Goal: Task Accomplishment & Management: Use online tool/utility

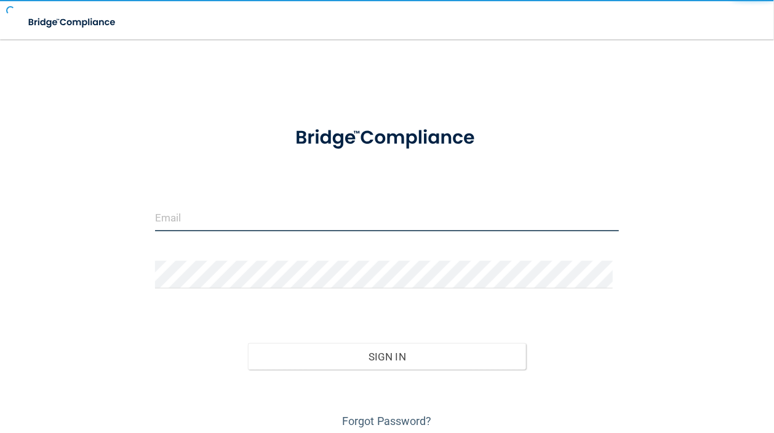
type input "[EMAIL_ADDRESS][DOMAIN_NAME]"
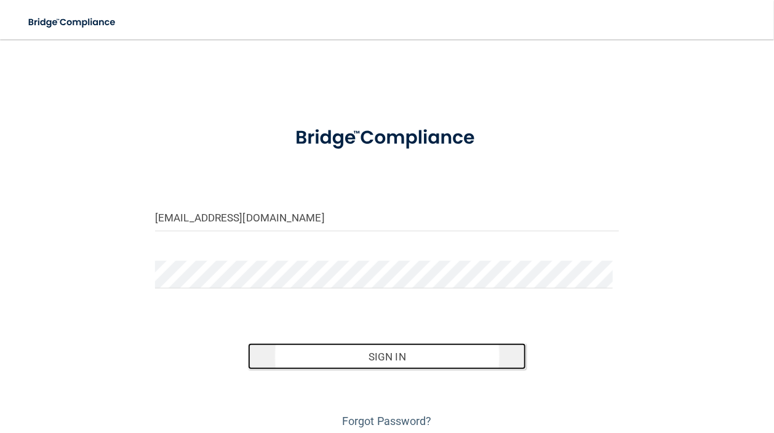
click at [381, 357] on button "Sign In" at bounding box center [387, 356] width 278 height 27
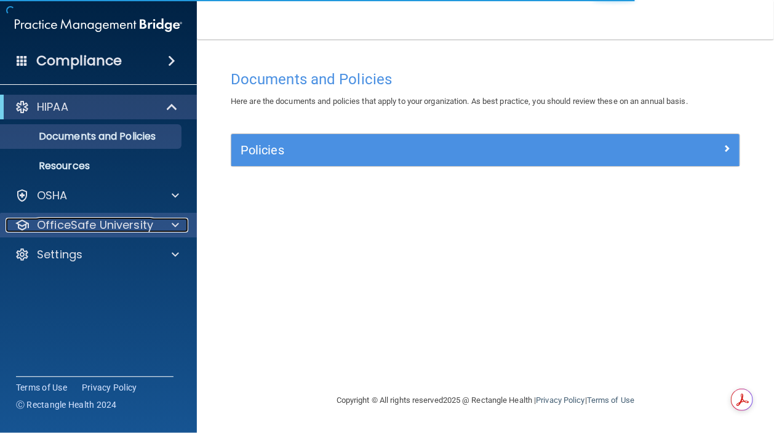
click at [173, 224] on span at bounding box center [175, 225] width 7 height 15
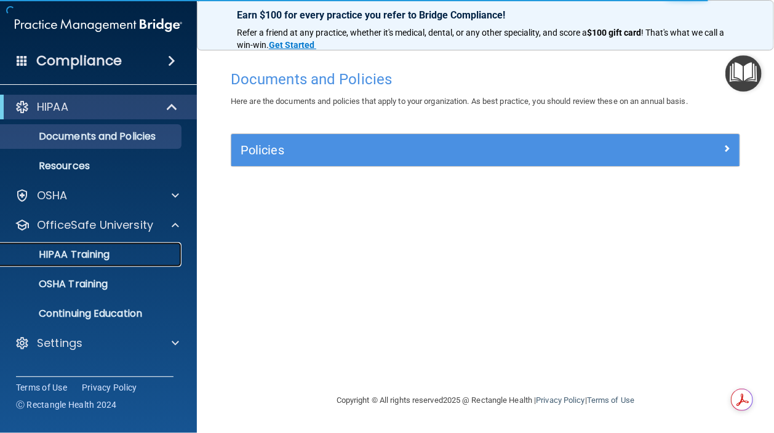
click at [106, 249] on p "HIPAA Training" at bounding box center [58, 255] width 101 height 12
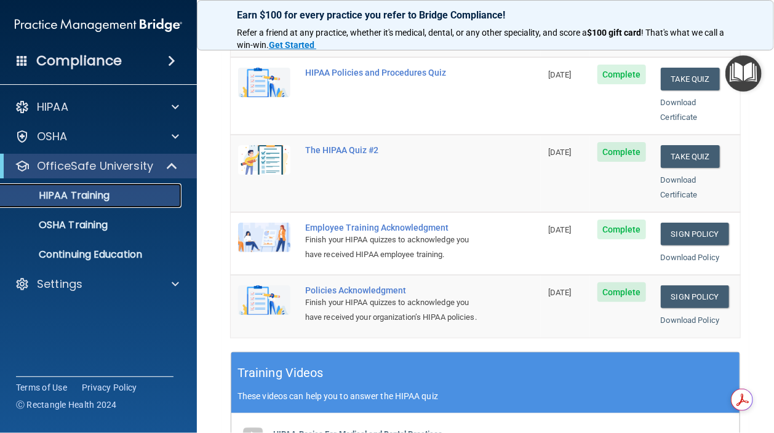
scroll to position [67, 0]
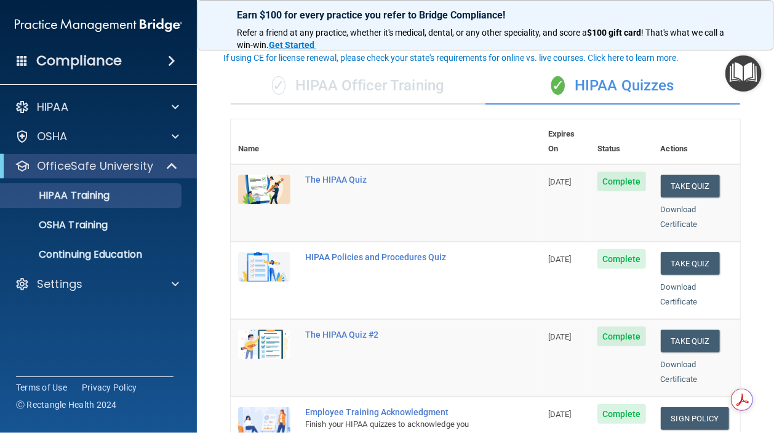
click at [76, 52] on h4 "Compliance" at bounding box center [79, 60] width 86 height 17
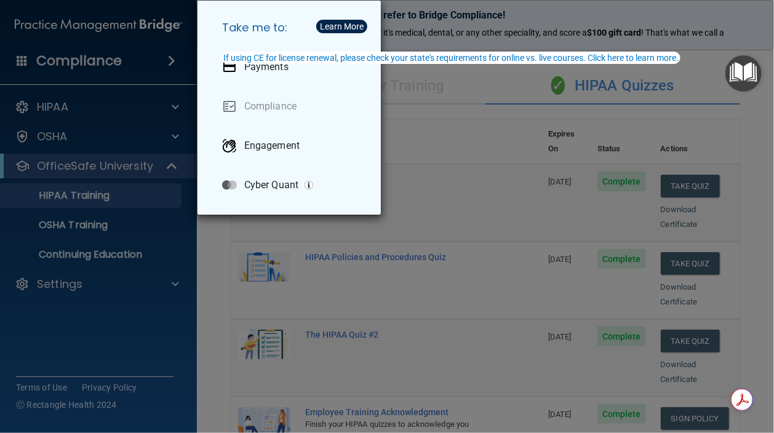
click at [76, 52] on div "Take me to: Payments Compliance Engagement Cyber Quant" at bounding box center [387, 216] width 774 height 433
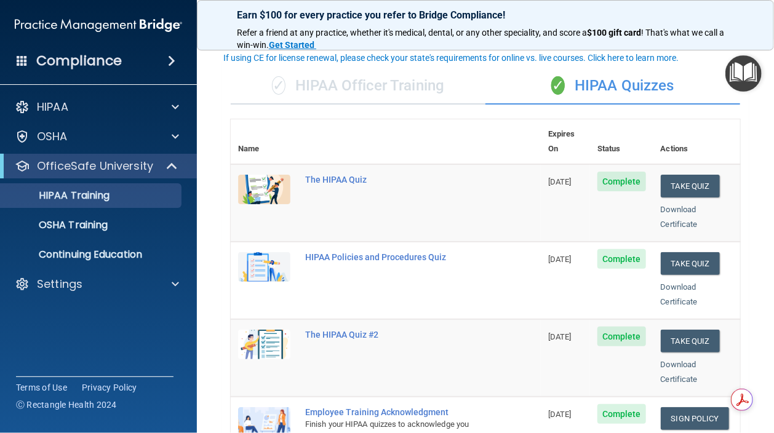
click at [615, 172] on span "Complete" at bounding box center [621, 182] width 49 height 20
click at [679, 205] on link "Download Certificate" at bounding box center [679, 217] width 37 height 24
click at [677, 282] on link "Download Certificate" at bounding box center [679, 294] width 37 height 24
click at [674, 360] on link "Download Certificate" at bounding box center [679, 372] width 37 height 24
